Goal: Transaction & Acquisition: Purchase product/service

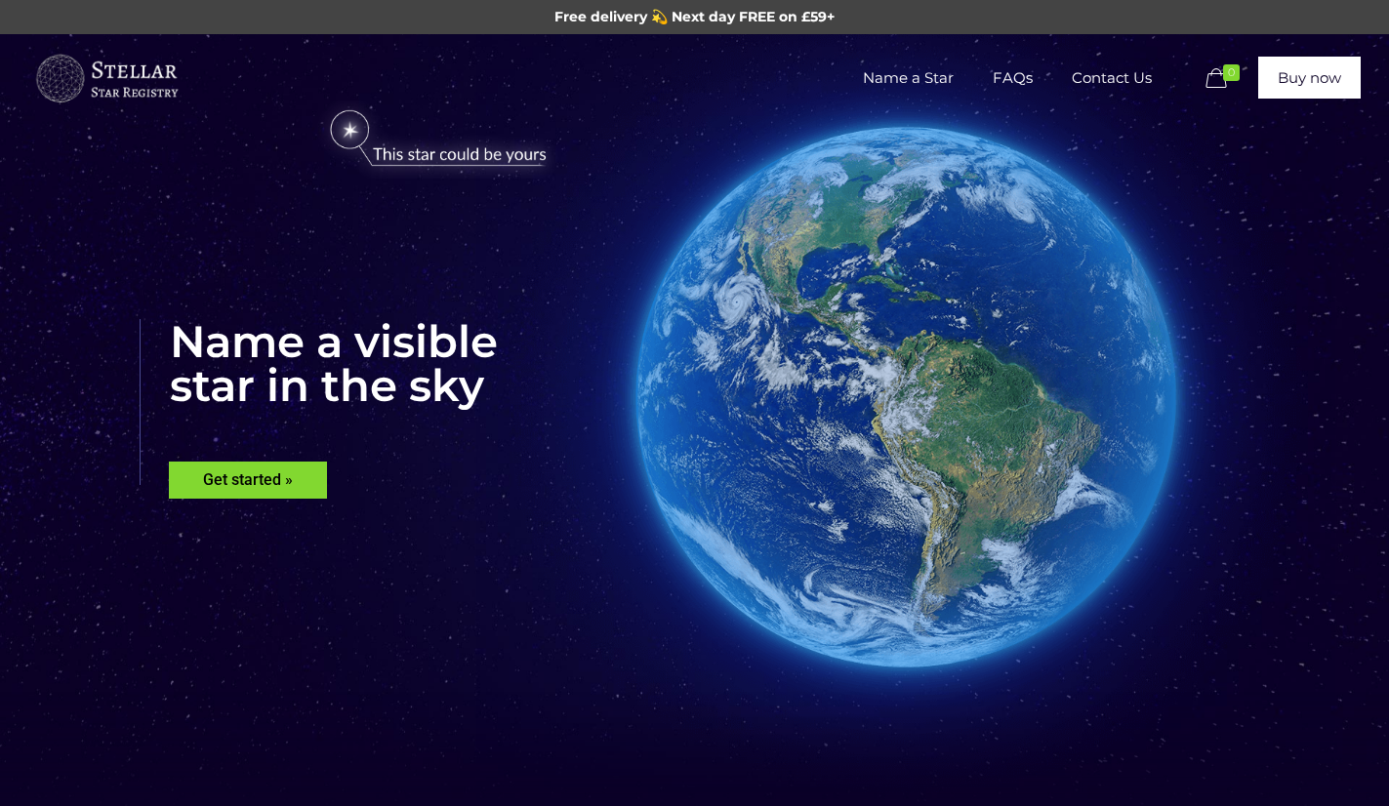
click at [734, 402] on img at bounding box center [905, 397] width 859 height 859
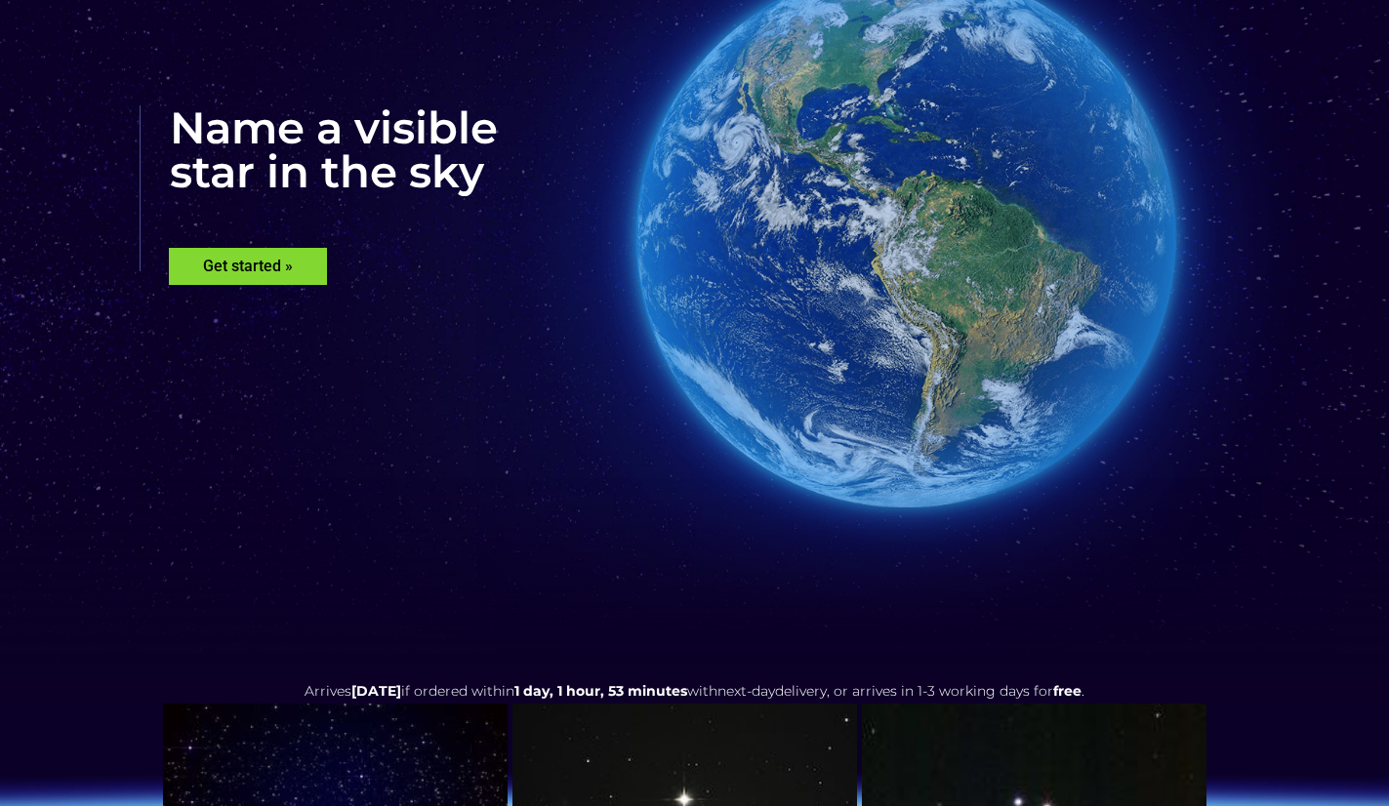
scroll to position [181, 0]
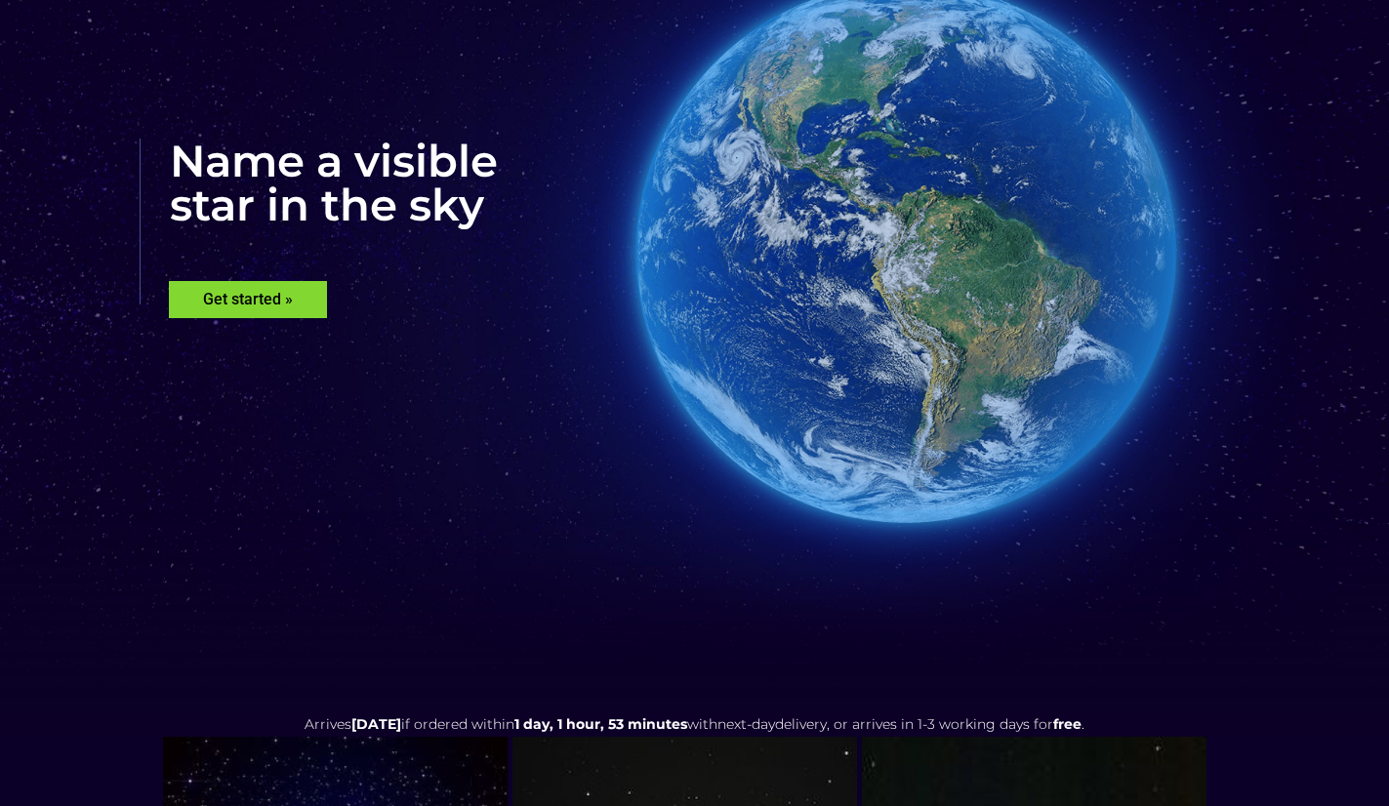
click at [229, 255] on rs-layer "Name a visible star in the sky" at bounding box center [319, 222] width 358 height 166
click at [289, 304] on rs-layer "Get started »" at bounding box center [248, 299] width 158 height 37
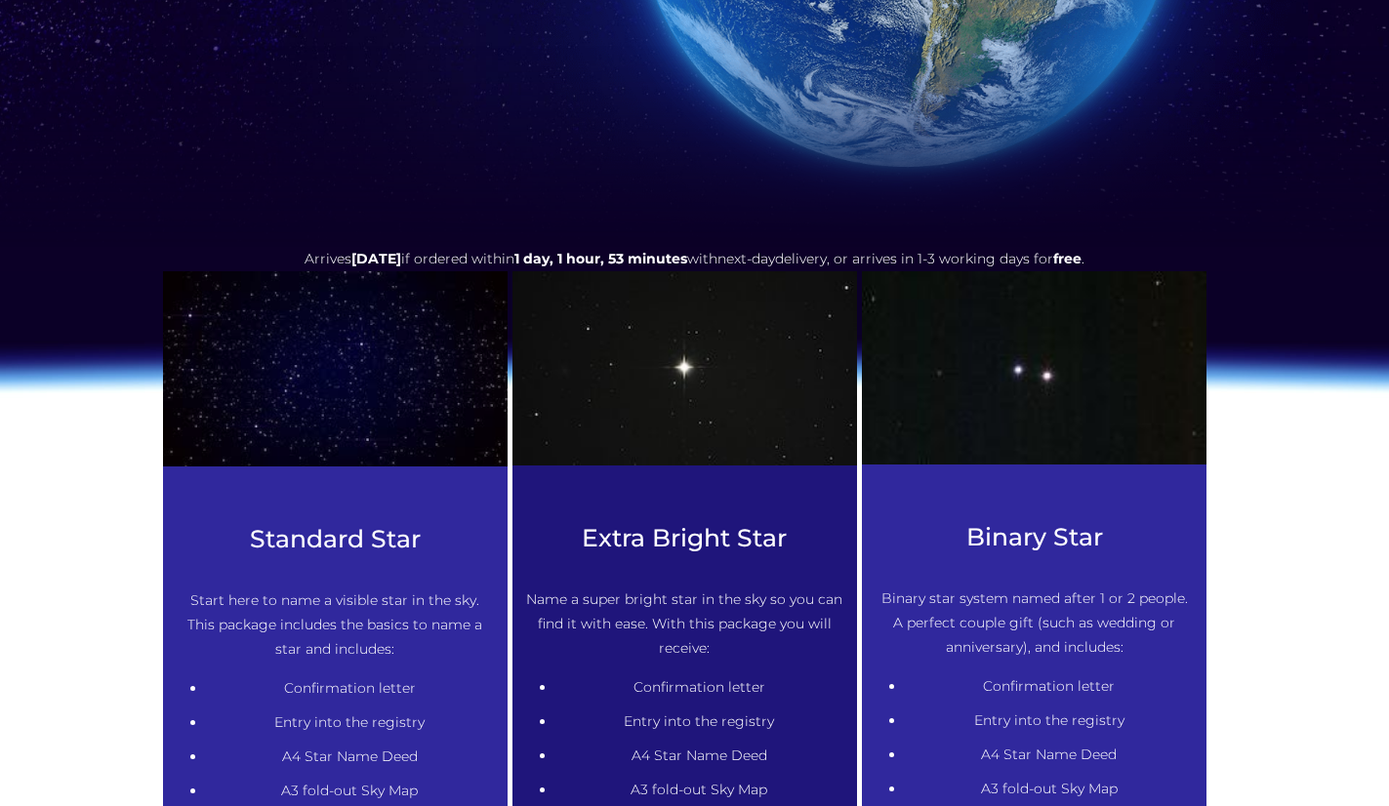
scroll to position [795, 0]
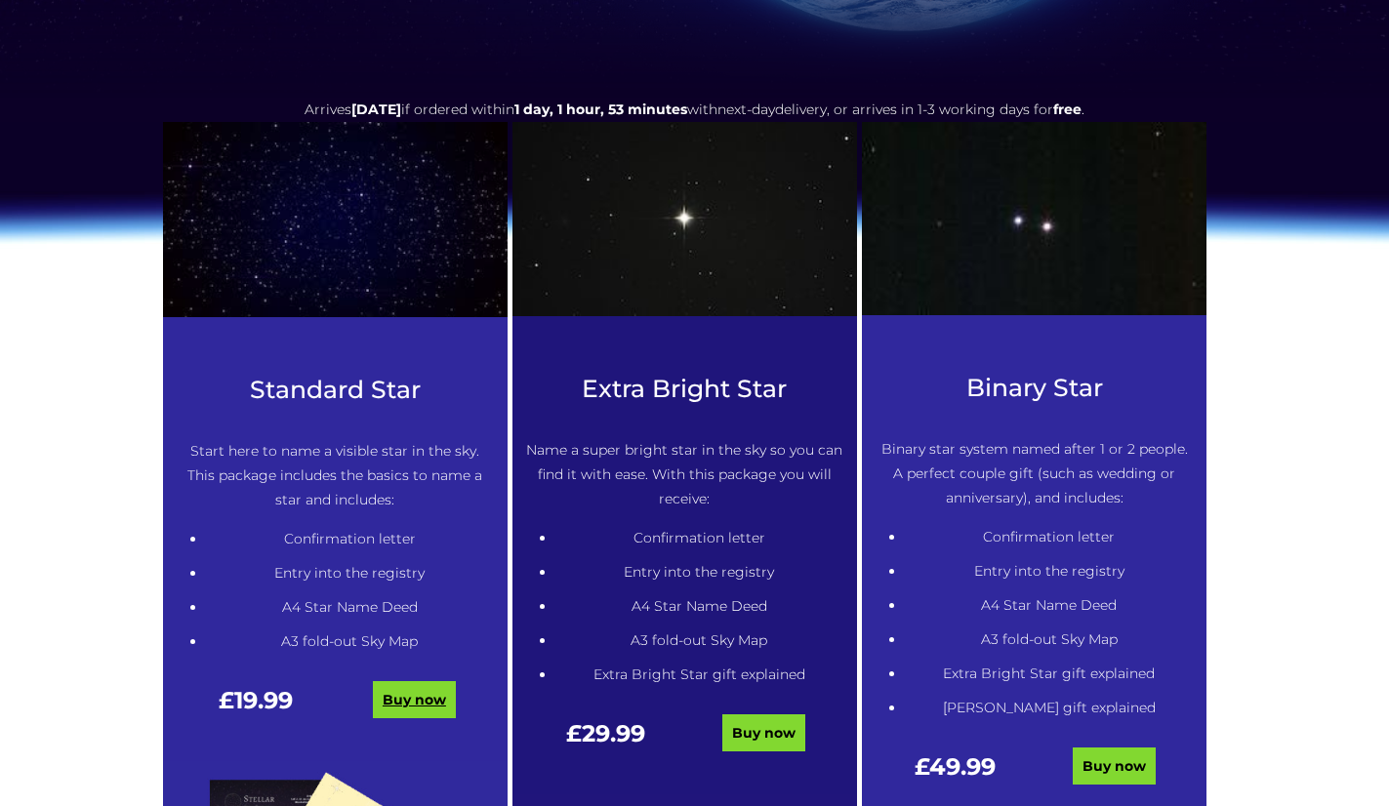
click at [418, 712] on link "Buy now" at bounding box center [414, 699] width 83 height 37
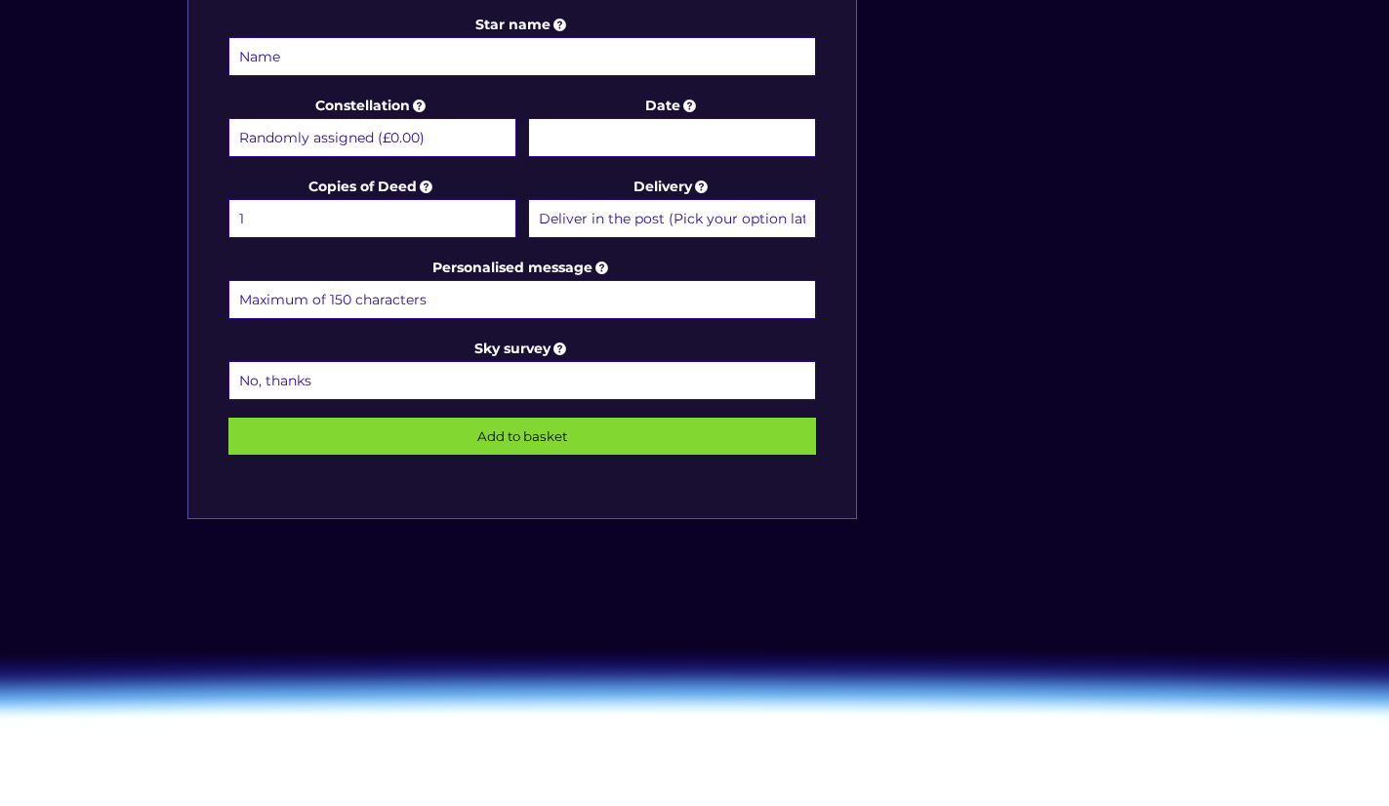
scroll to position [806, 0]
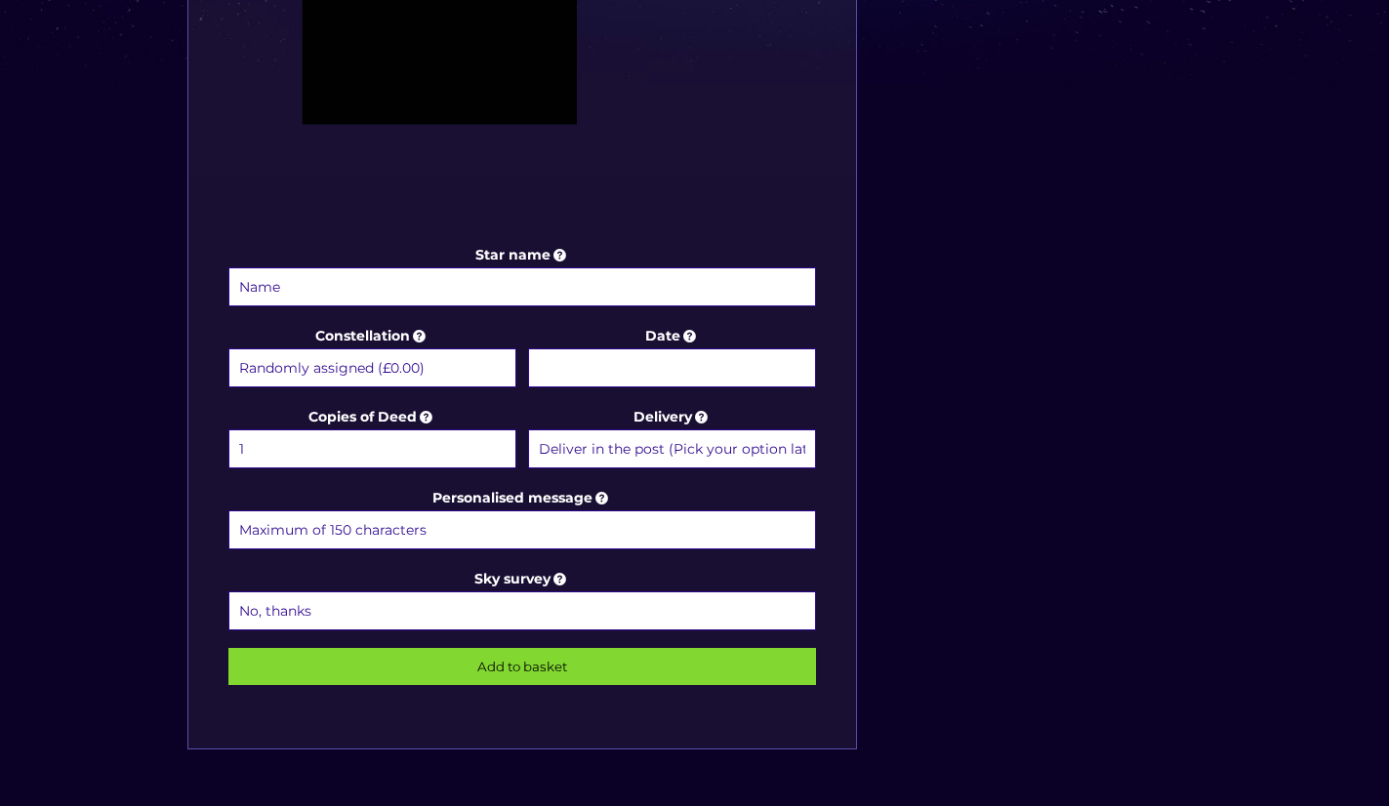
click at [377, 436] on select "1 2 (+£4.99) 3 (+£9.49) 4 (+£13.99) 5 (+£18.49) 6 (+£22.99) 7 (+£27.49) 8 (+£31…" at bounding box center [372, 448] width 288 height 39
click at [386, 348] on select "Randomly assigned (£0.00) Aquarius - 20 Jan - 18 Feb (+£9.99) Aries - 21 Mar - …" at bounding box center [372, 367] width 288 height 39
select select "Capricorn - 22 Dec - 19 Jan (+£9.99)"
click at [228, 348] on select "Randomly assigned (£0.00) Aquarius - 20 Jan - 18 Feb (+£9.99) Aries - 21 Mar - …" at bounding box center [372, 367] width 288 height 39
click at [619, 364] on body "Free delivery 💫 Next day FREE on £59+ Name a Star FAQs Contact Us 0 Buy now Cho…" at bounding box center [694, 323] width 1389 height 2258
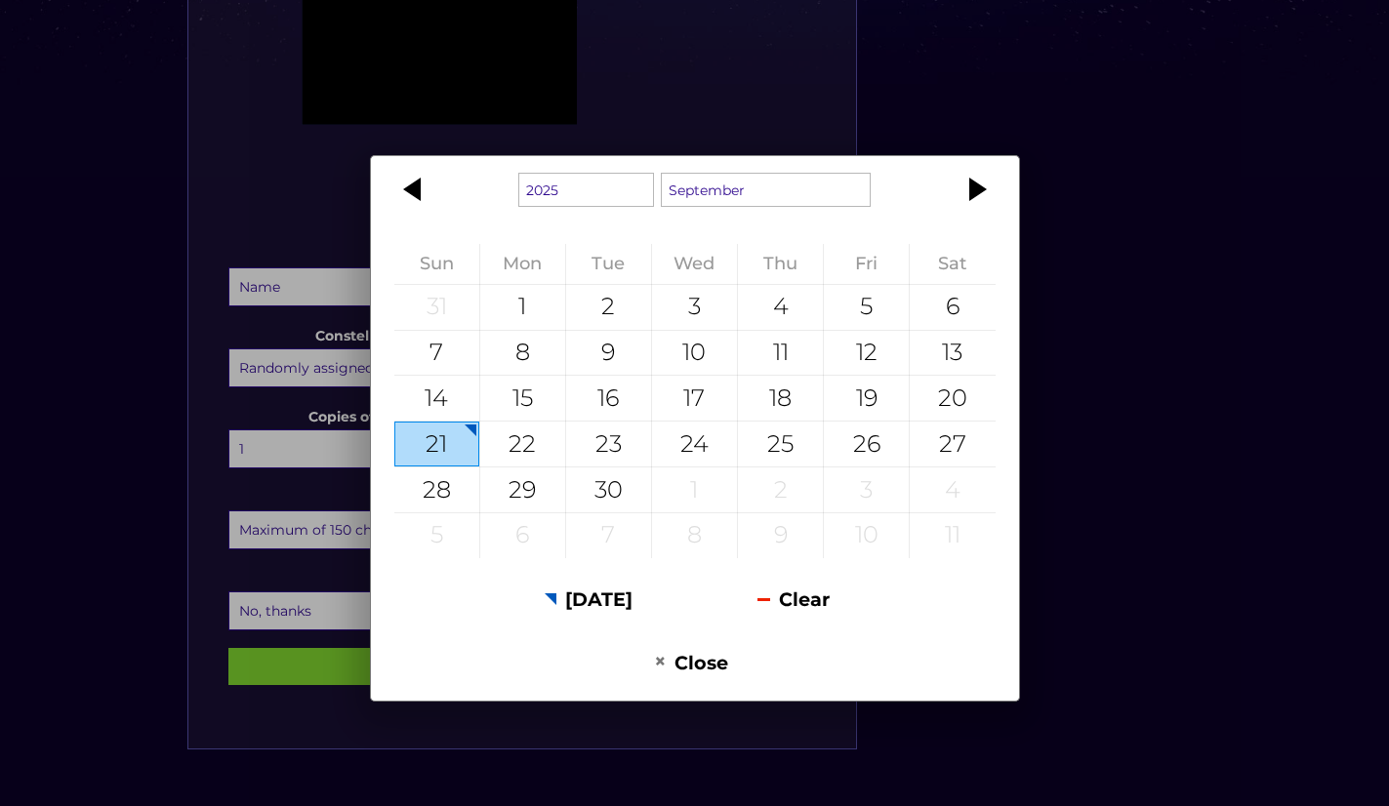
click at [1299, 57] on div "1925 1926 1927 1928 1929 1930 1931 1932 1933 1934 1935 1936 1937 1938 1939 1940…" at bounding box center [694, 403] width 1389 height 806
